Goal: Information Seeking & Learning: Understand process/instructions

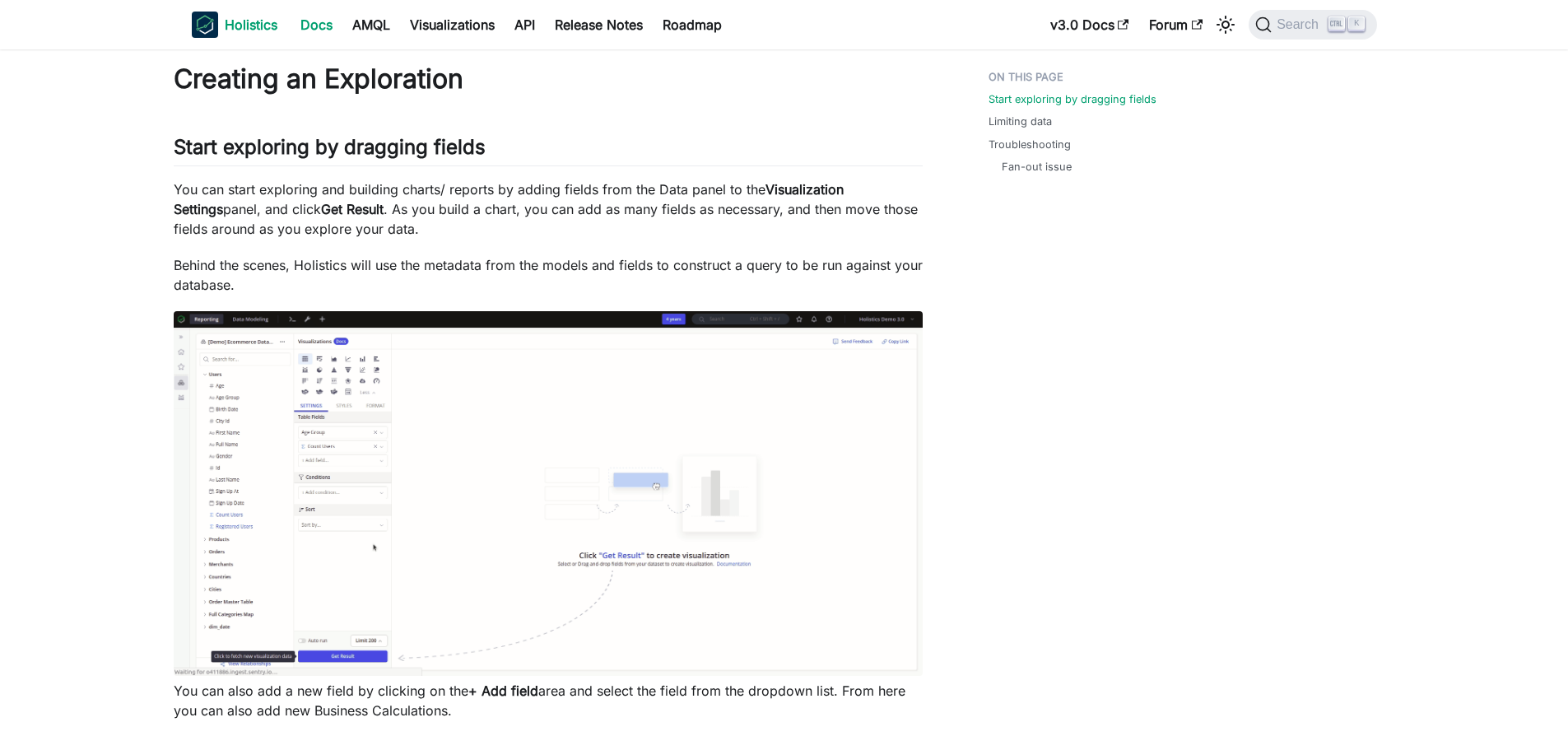
click at [247, 20] on b "Holistics" at bounding box center [251, 24] width 53 height 20
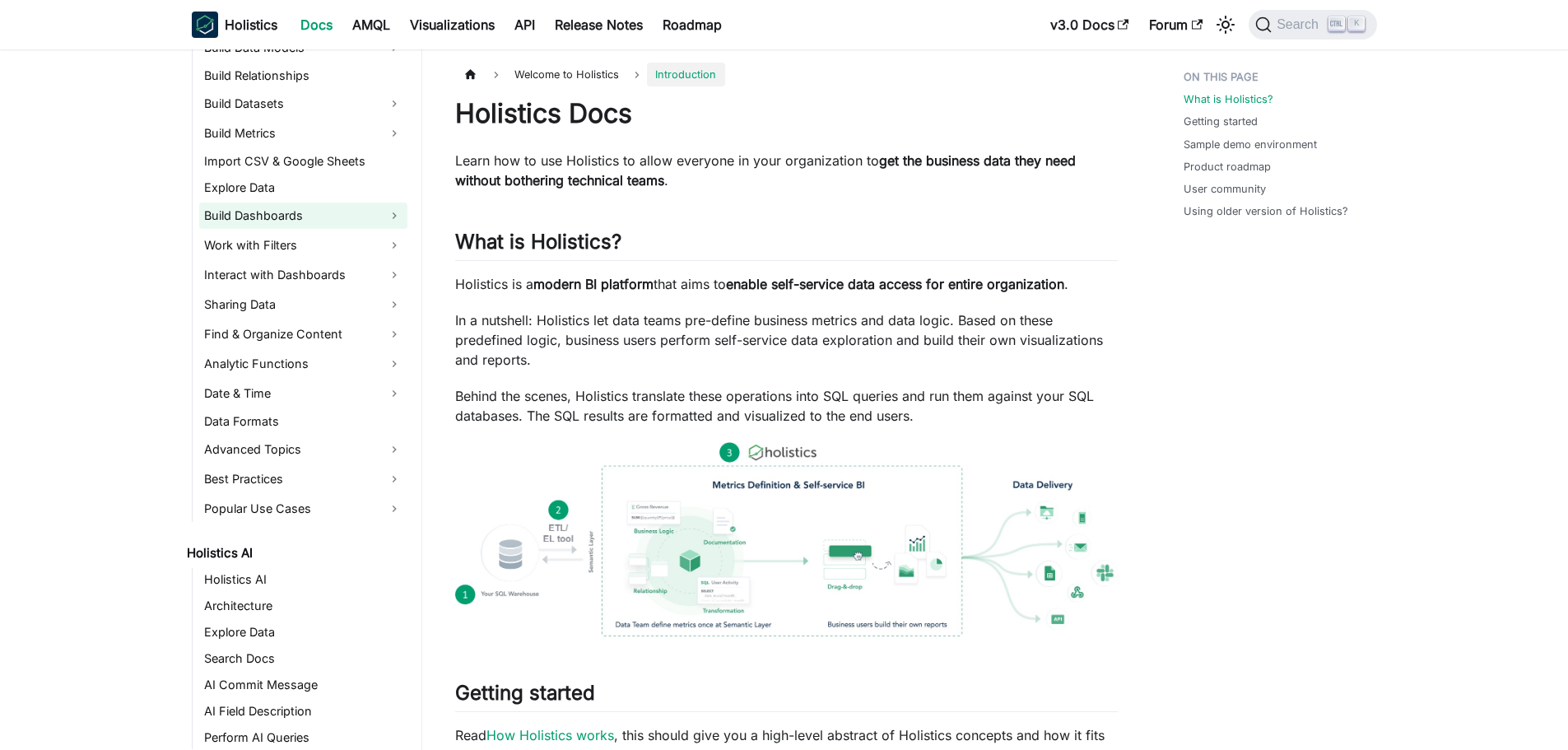
scroll to position [112, 0]
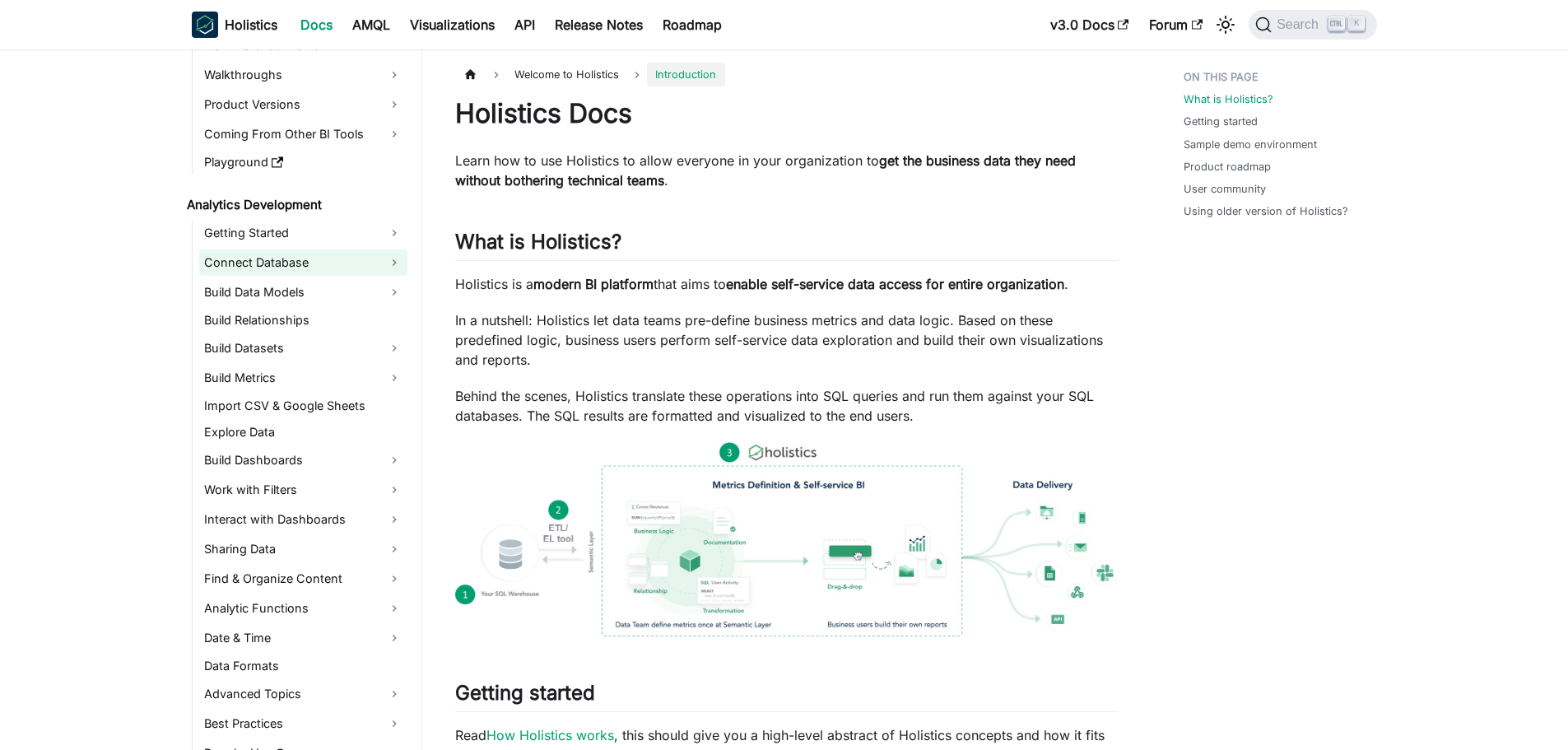
click at [330, 260] on link "Connect Database" at bounding box center [303, 262] width 208 height 26
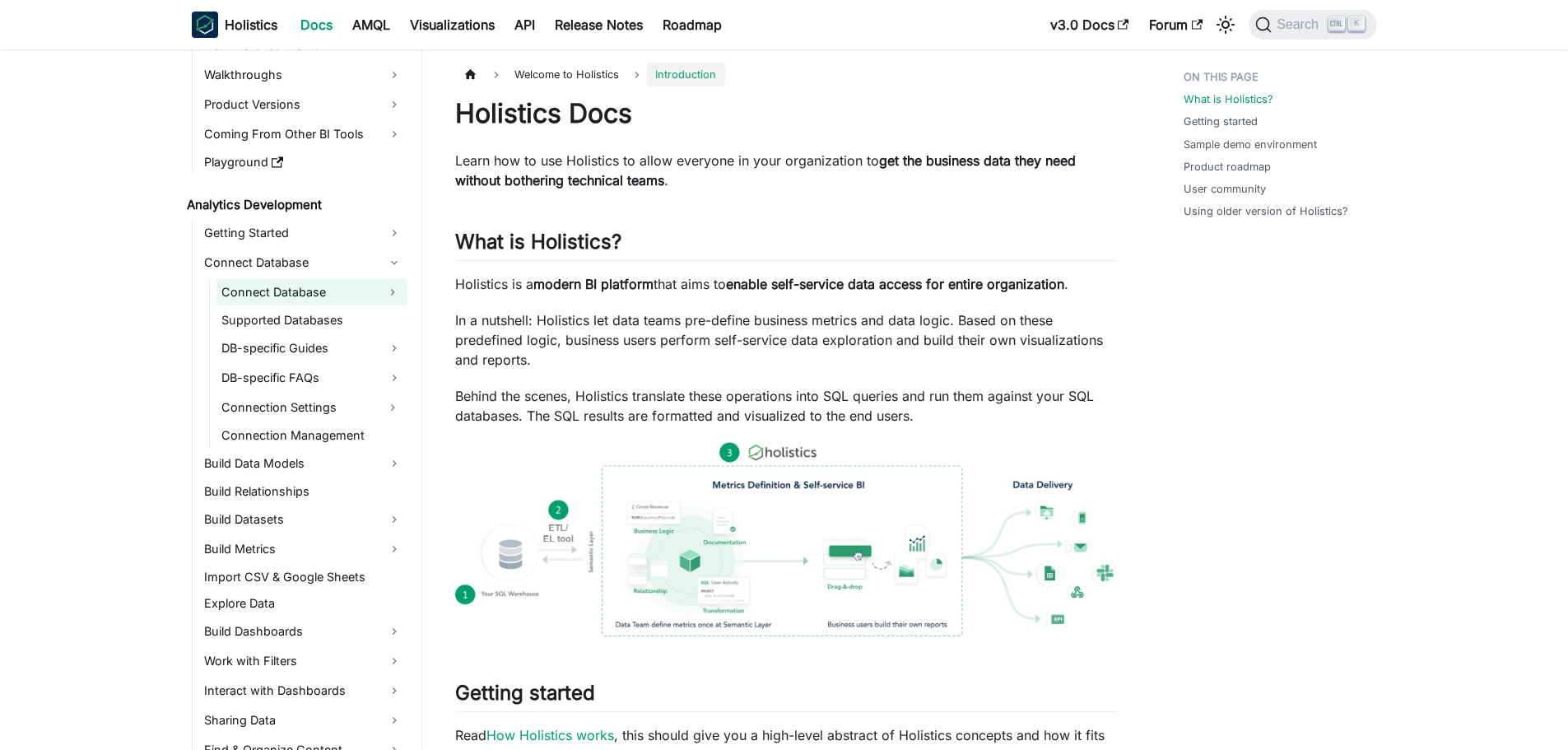
click at [349, 297] on link "Connect Database" at bounding box center [297, 292] width 162 height 26
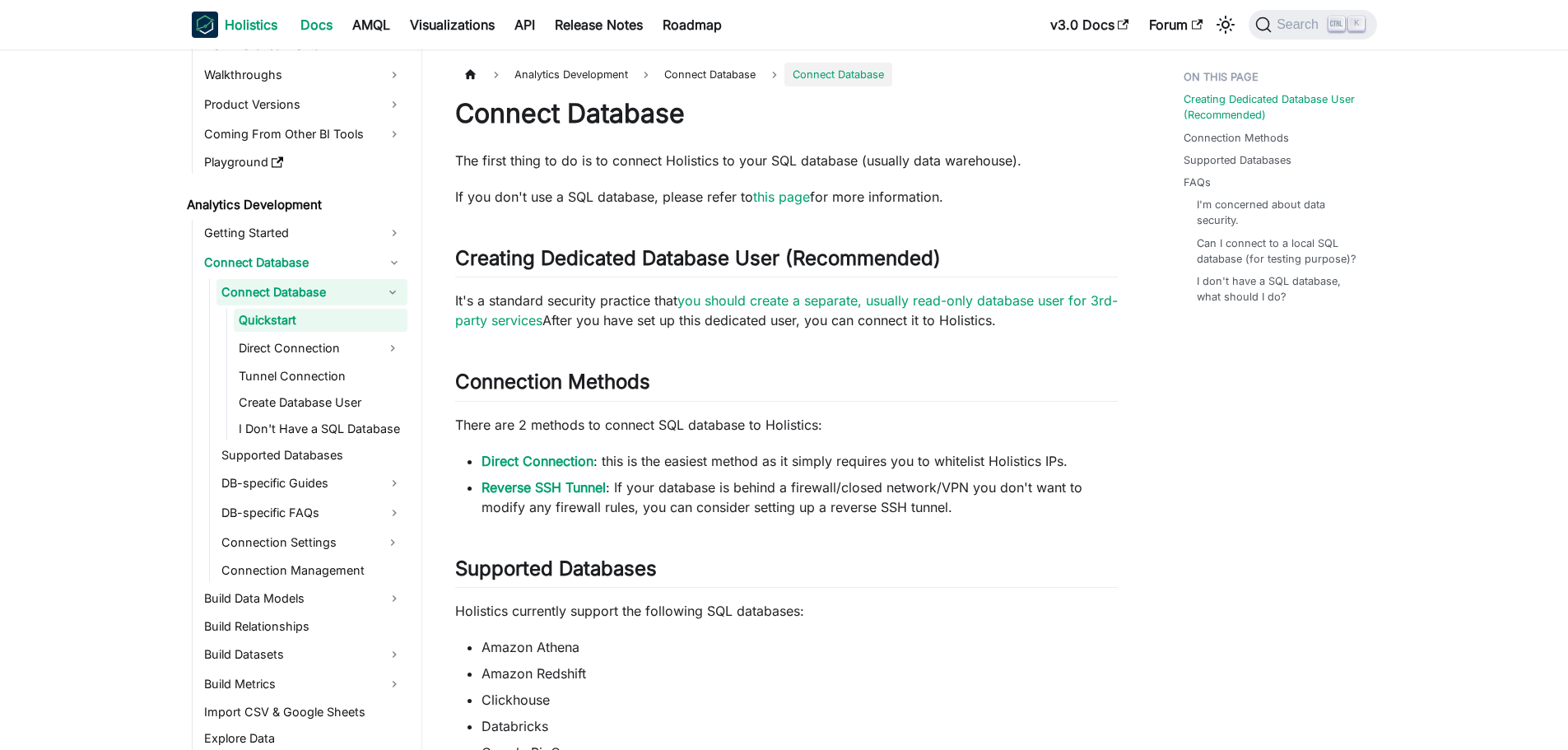
click at [259, 24] on b "Holistics" at bounding box center [251, 24] width 53 height 20
